Goal: Task Accomplishment & Management: Use online tool/utility

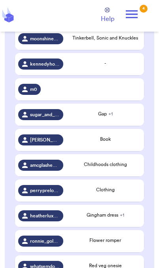
click at [139, 13] on icon at bounding box center [132, 14] width 16 height 16
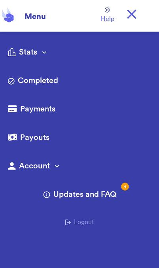
click at [52, 80] on link "Completed" at bounding box center [79, 81] width 143 height 13
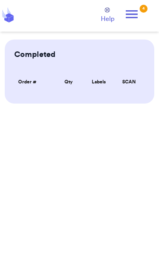
click at [138, 12] on icon at bounding box center [132, 14] width 16 height 16
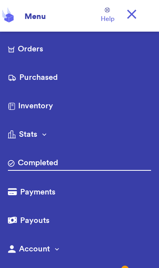
click at [44, 77] on link "Purchased" at bounding box center [79, 78] width 143 height 13
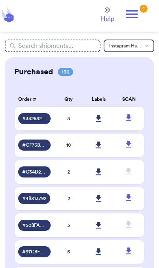
click at [95, 124] on link at bounding box center [98, 118] width 17 height 17
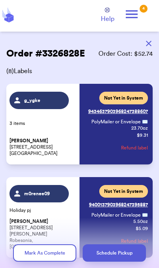
click at [153, 42] on button "button" at bounding box center [148, 43] width 17 height 17
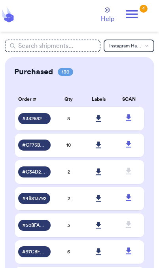
click at [137, 18] on icon at bounding box center [132, 14] width 16 height 16
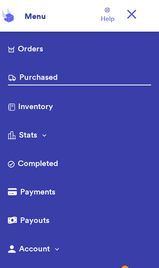
click at [38, 46] on link "Orders" at bounding box center [79, 49] width 143 height 13
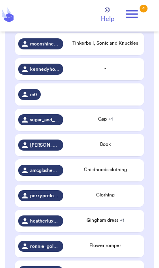
scroll to position [196, 0]
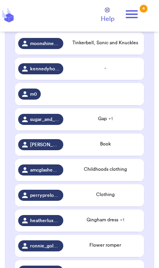
click at [106, 45] on span "Tinkerbell, Sonic and Knuckles" at bounding box center [105, 42] width 66 height 5
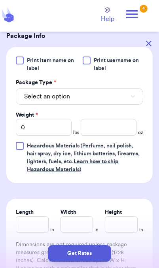
scroll to position [338, 0]
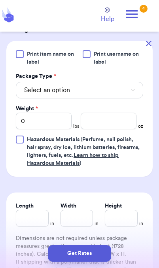
click at [119, 82] on button "Select an option" at bounding box center [79, 90] width 127 height 17
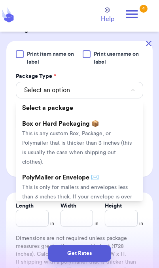
click at [109, 184] on span "This is only for mailers and envelopes less than 3 inches thick. If your envelo…" at bounding box center [77, 201] width 110 height 34
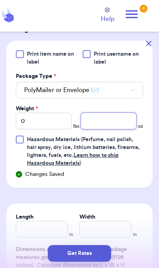
click at [110, 113] on input "number" at bounding box center [109, 121] width 56 height 17
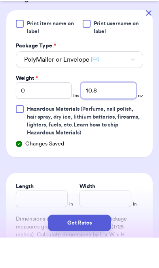
type input "10.8"
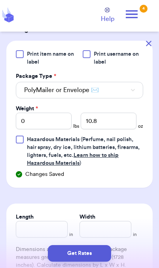
click at [98, 256] on button "Get Rates" at bounding box center [79, 253] width 63 height 17
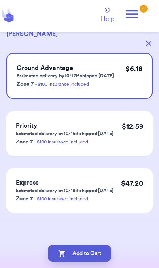
scroll to position [0, 0]
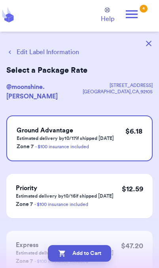
click at [98, 257] on button "Add to Cart" at bounding box center [79, 253] width 63 height 17
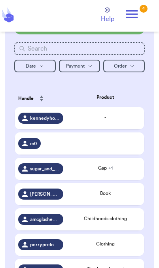
scroll to position [120, 0]
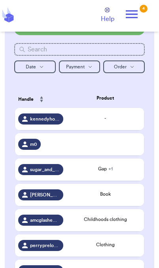
click at [111, 122] on div "-" at bounding box center [105, 118] width 71 height 7
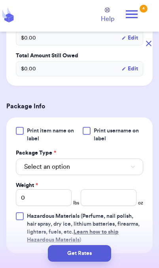
scroll to position [284, 0]
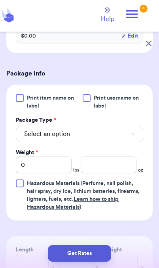
click at [119, 141] on button "Select an option" at bounding box center [79, 134] width 127 height 17
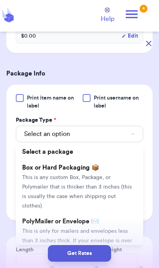
click at [111, 228] on span "This is only for mailers and envelopes less than 3 inches thick. If your envelo…" at bounding box center [77, 245] width 110 height 34
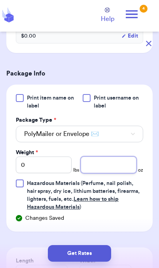
click at [105, 171] on input "number" at bounding box center [109, 164] width 56 height 17
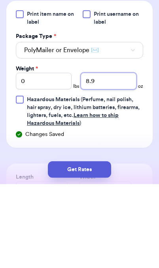
type input "8.9"
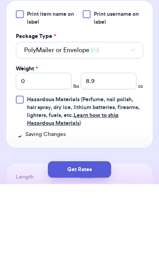
scroll to position [32, 0]
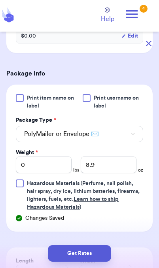
click at [104, 256] on button "Get Rates" at bounding box center [79, 253] width 63 height 17
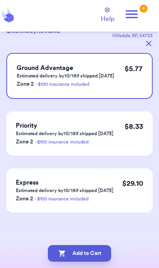
scroll to position [0, 0]
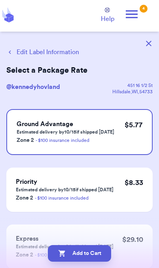
click at [69, 253] on button "Add to Cart" at bounding box center [79, 253] width 63 height 17
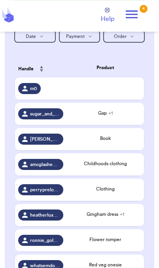
scroll to position [151, 0]
click at [116, 142] on div "Book" at bounding box center [105, 138] width 71 height 7
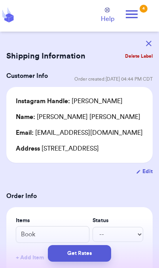
scroll to position [0, 0]
click at [145, 58] on button "Delete Label" at bounding box center [139, 55] width 34 height 17
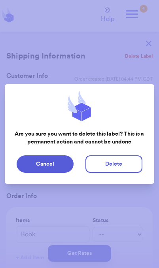
click at [125, 169] on button "Delete" at bounding box center [113, 163] width 57 height 17
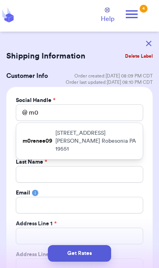
click at [145, 58] on button "Delete Label" at bounding box center [139, 55] width 34 height 17
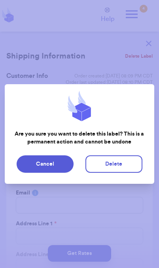
click at [126, 166] on button "Delete" at bounding box center [113, 163] width 57 height 17
type input "Gap"
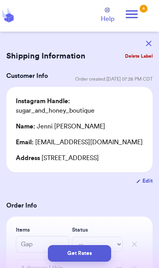
click at [152, 40] on button "button" at bounding box center [148, 43] width 17 height 17
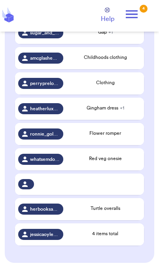
scroll to position [209, 0]
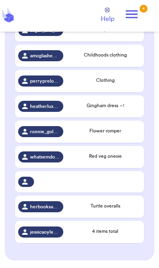
click at [116, 84] on div "Clothing" at bounding box center [105, 80] width 71 height 7
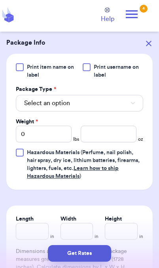
scroll to position [328, 0]
